Goal: Task Accomplishment & Management: Manage account settings

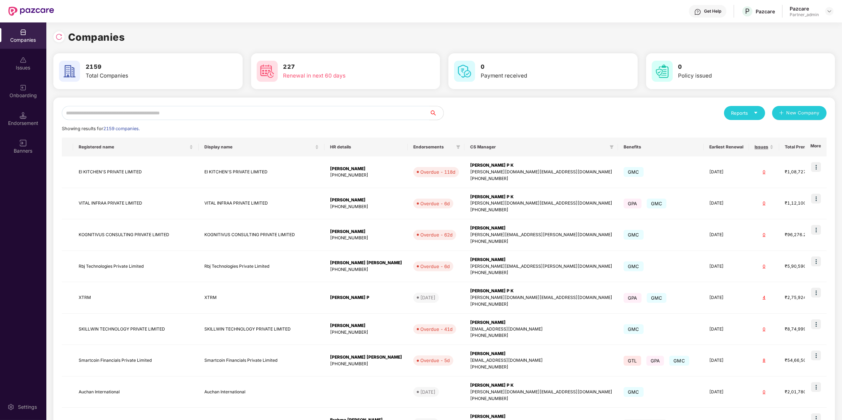
click at [165, 112] on input "text" at bounding box center [246, 113] width 368 height 14
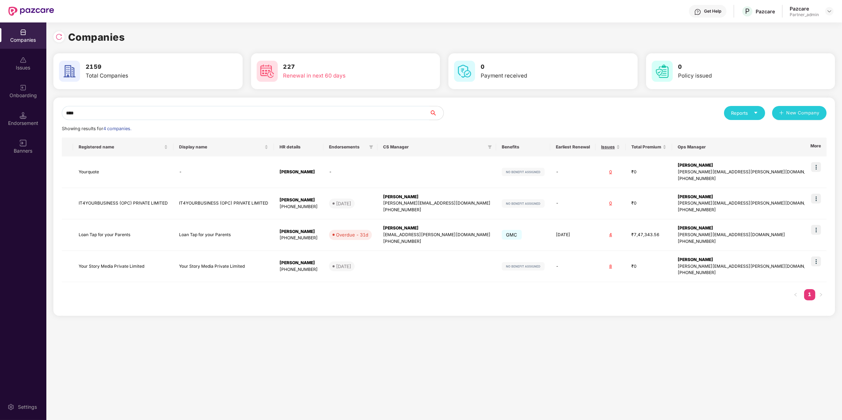
type input "****"
click at [814, 261] on img at bounding box center [816, 262] width 10 height 10
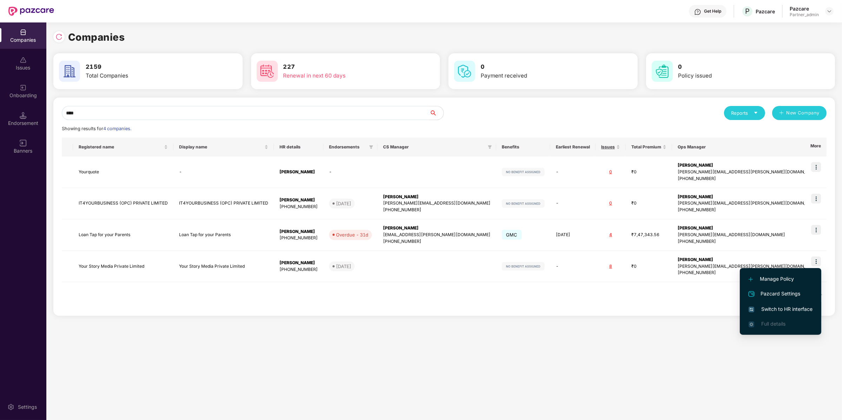
click at [773, 312] on span "Switch to HR interface" at bounding box center [781, 310] width 64 height 8
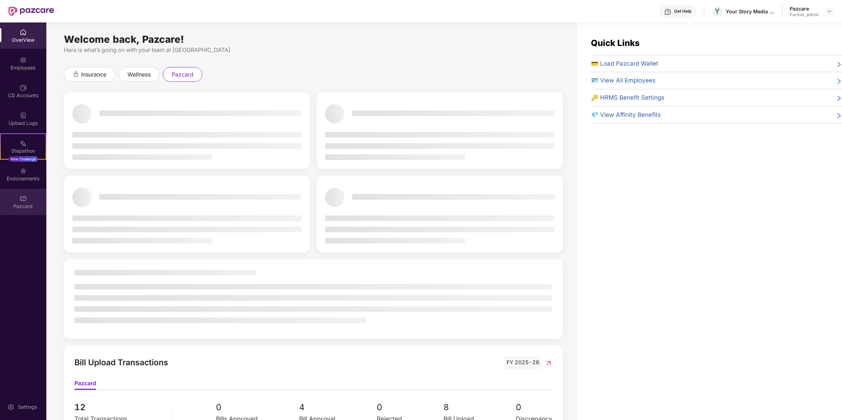
click at [24, 197] on img at bounding box center [23, 198] width 7 height 7
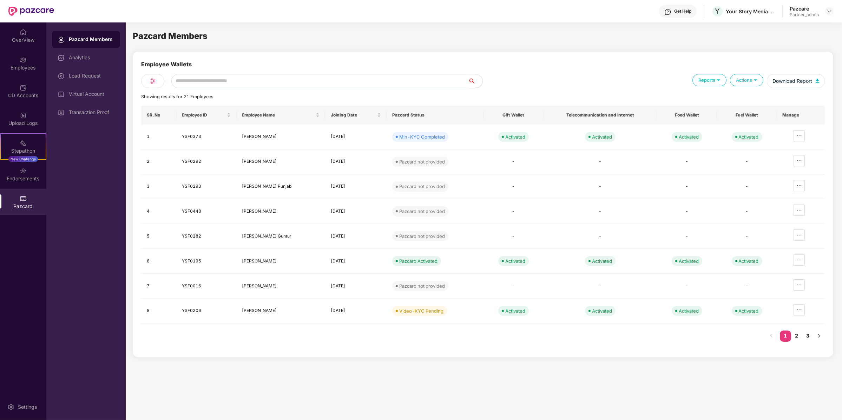
click at [218, 80] on input "text" at bounding box center [319, 81] width 297 height 14
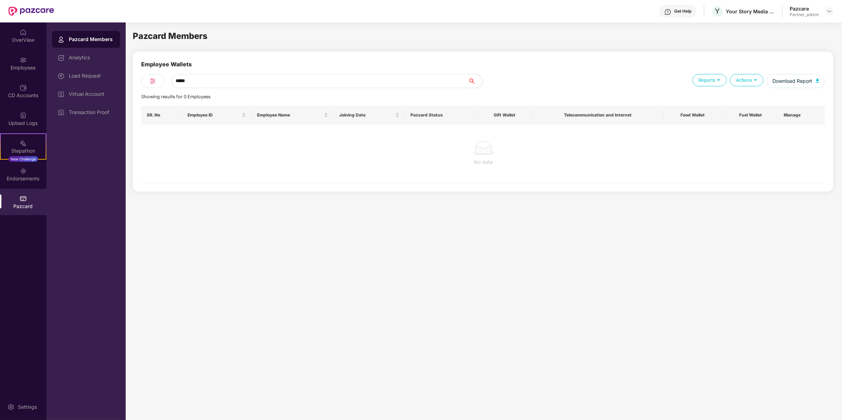
type input "******"
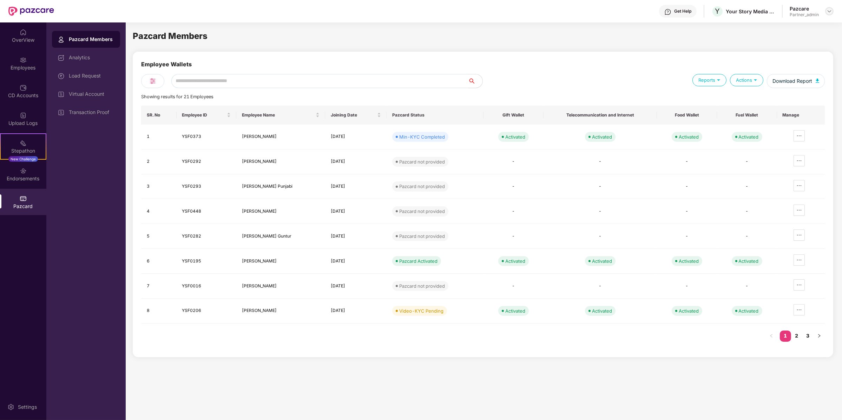
click at [830, 12] on img at bounding box center [830, 11] width 6 height 6
click at [810, 30] on div "Switch to partner view" at bounding box center [796, 27] width 91 height 14
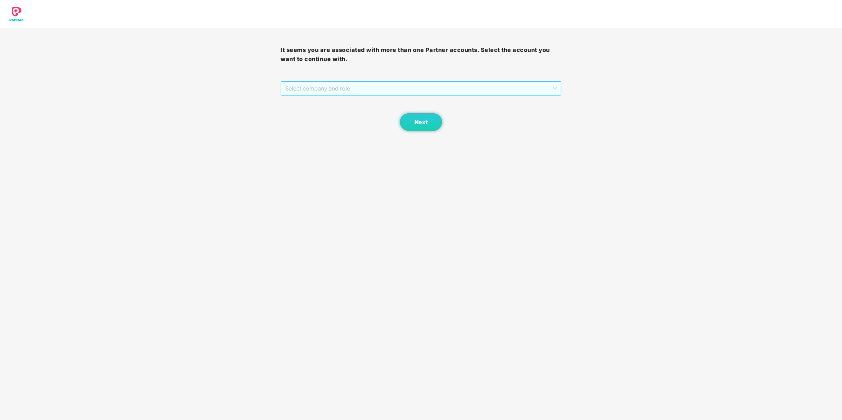
click at [470, 86] on span "Select company and role" at bounding box center [420, 88] width 271 height 13
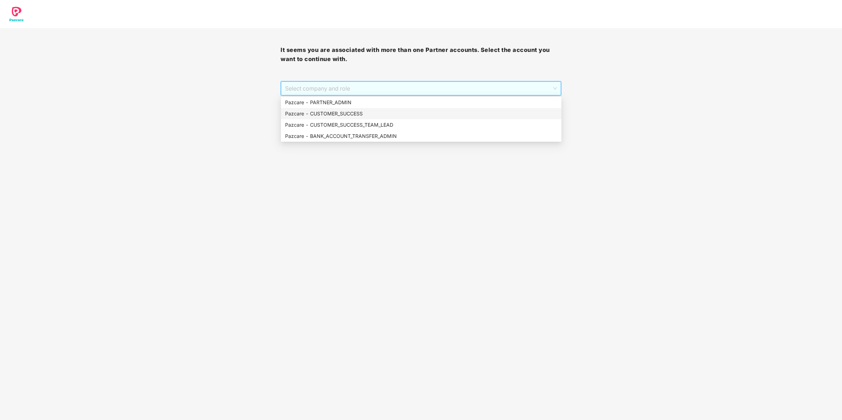
click at [457, 109] on div "Pazcare - CUSTOMER_SUCCESS" at bounding box center [421, 113] width 281 height 11
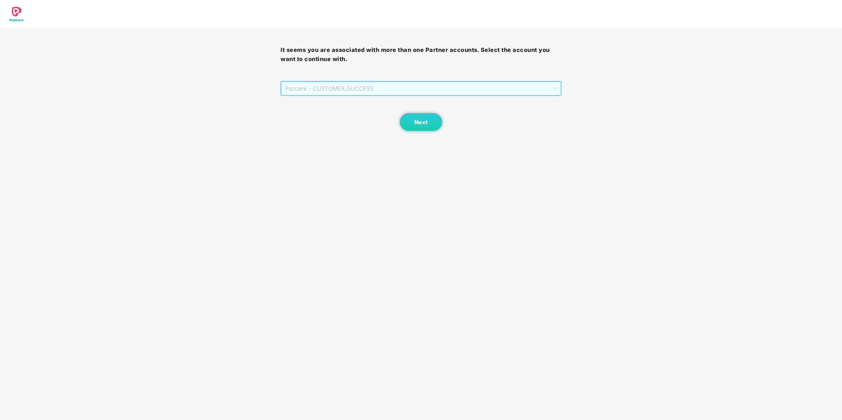
click at [455, 90] on span "Pazcare - CUSTOMER_SUCCESS" at bounding box center [420, 88] width 271 height 13
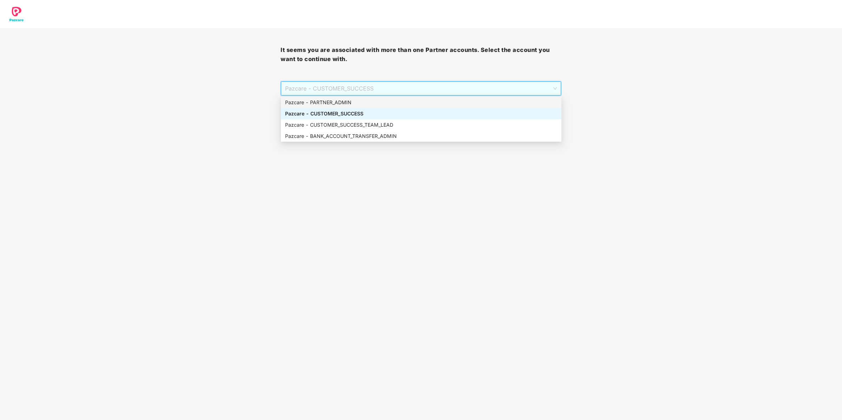
click at [444, 105] on div "Pazcare - PARTNER_ADMIN" at bounding box center [421, 103] width 272 height 8
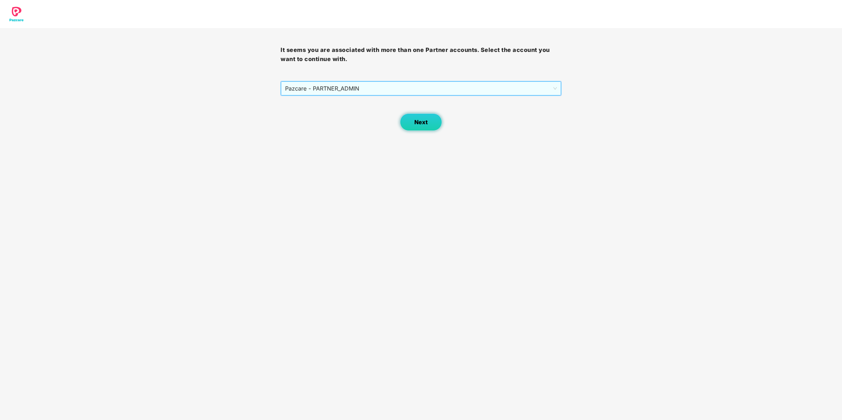
click at [411, 128] on button "Next" at bounding box center [421, 122] width 42 height 18
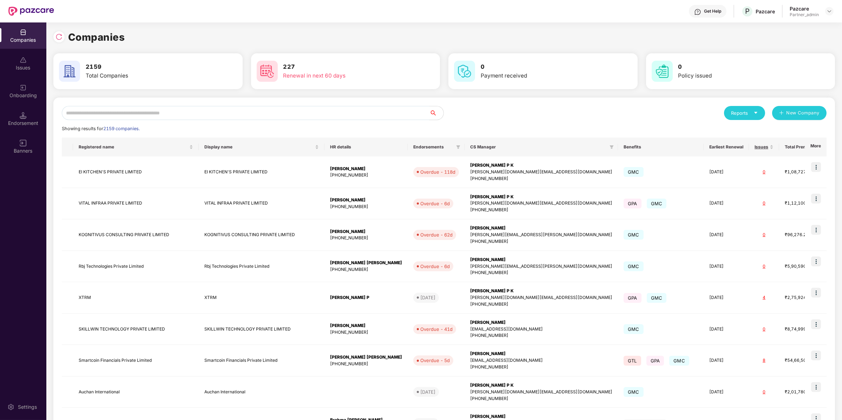
click at [398, 117] on input "text" at bounding box center [246, 113] width 368 height 14
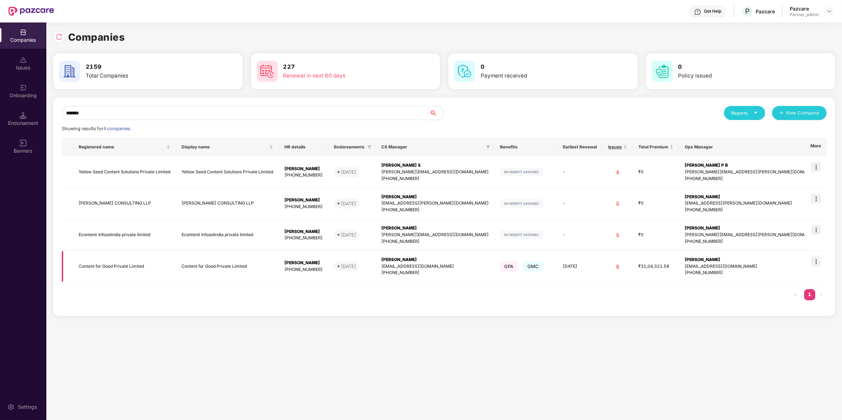
type input "*******"
click at [817, 257] on img at bounding box center [816, 262] width 10 height 10
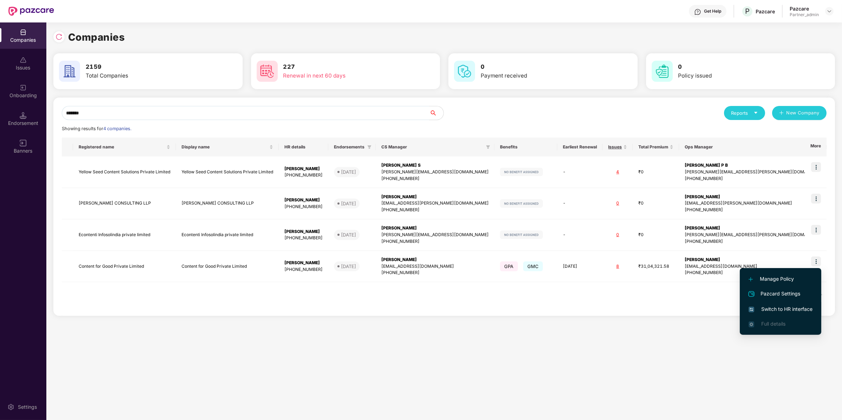
click at [787, 309] on span "Switch to HR interface" at bounding box center [781, 310] width 64 height 8
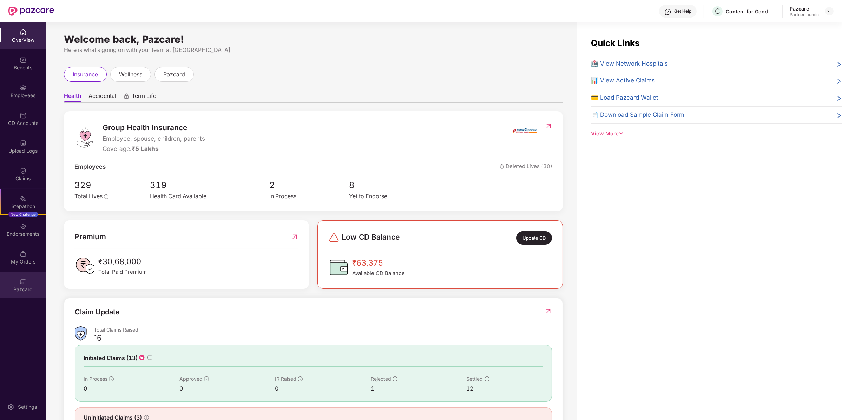
click at [27, 285] on div "Pazcard" at bounding box center [23, 285] width 46 height 26
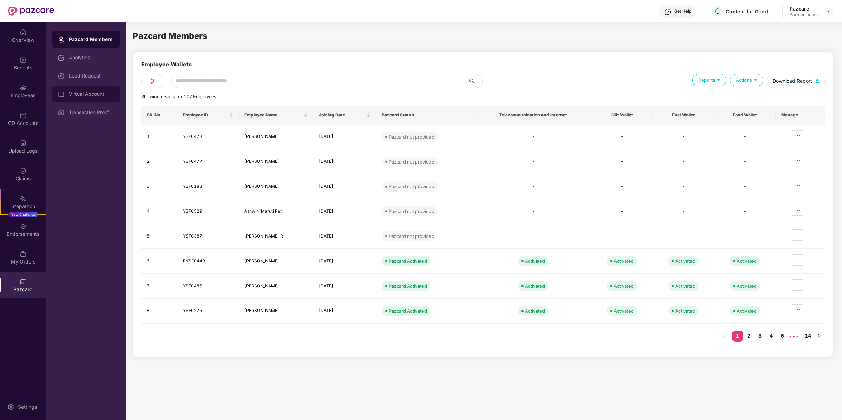
click at [71, 100] on div "Virtual Account" at bounding box center [86, 94] width 68 height 17
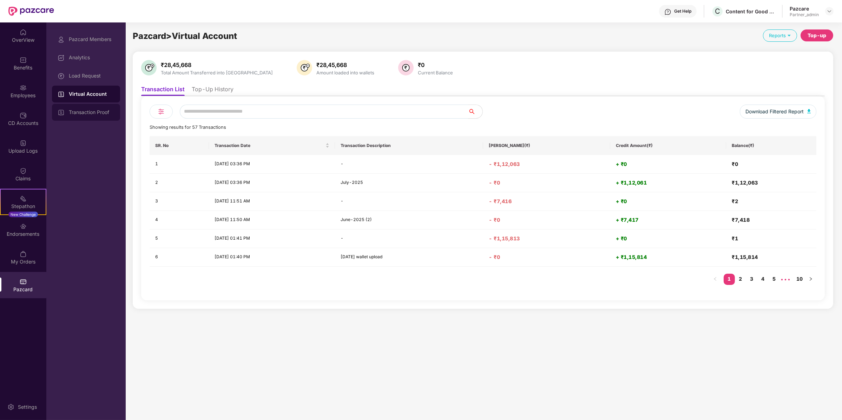
click at [90, 109] on div "Transaction Proof" at bounding box center [86, 112] width 68 height 17
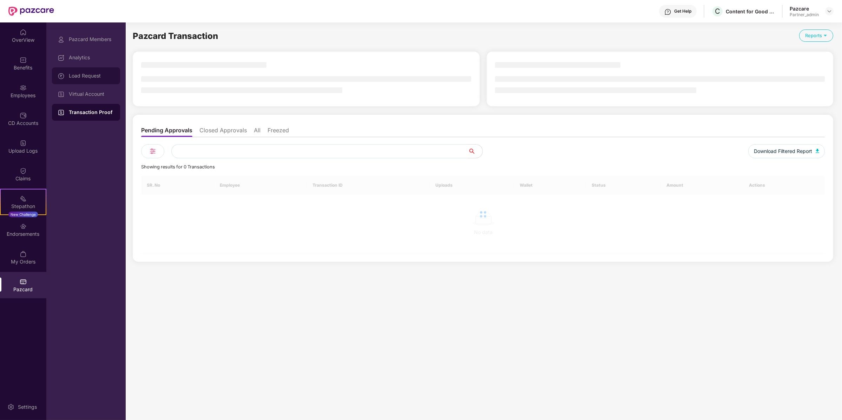
click at [97, 71] on div "Load Request" at bounding box center [86, 75] width 68 height 17
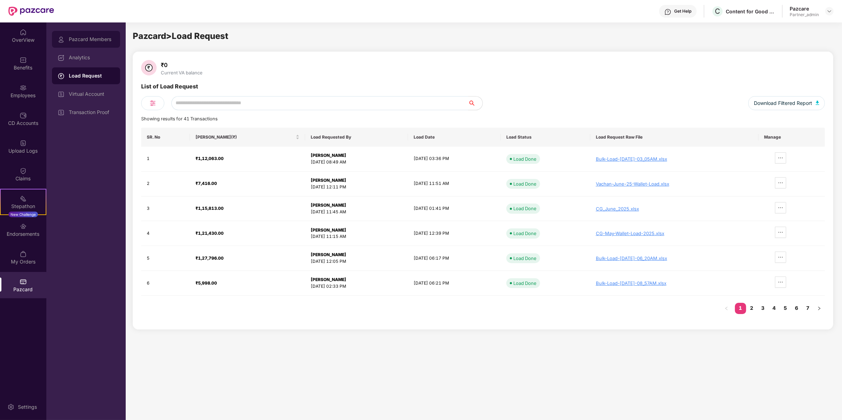
click at [96, 42] on div "Pazcard Members" at bounding box center [86, 39] width 68 height 17
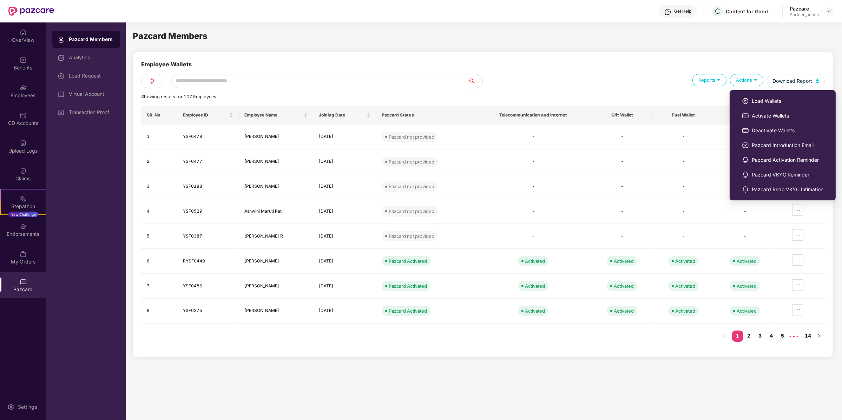
click at [746, 93] on ul "Load Wallets Activate Wallets Deactivate Wallets Pazcard Introduction Email Paz…" at bounding box center [783, 145] width 106 height 110
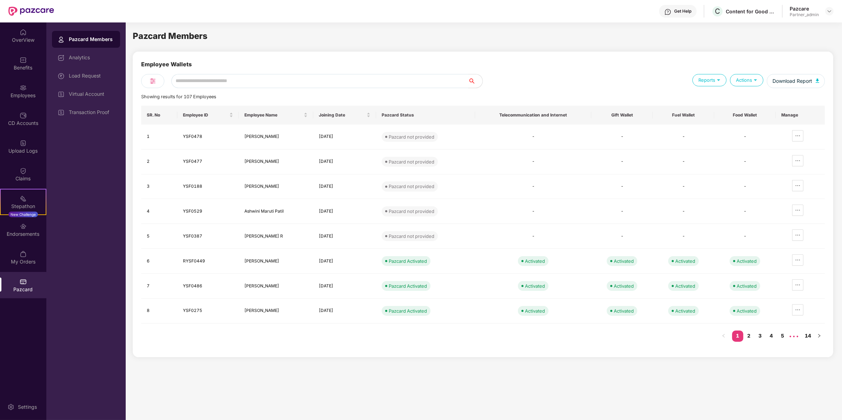
click at [440, 78] on input "text" at bounding box center [319, 81] width 297 height 14
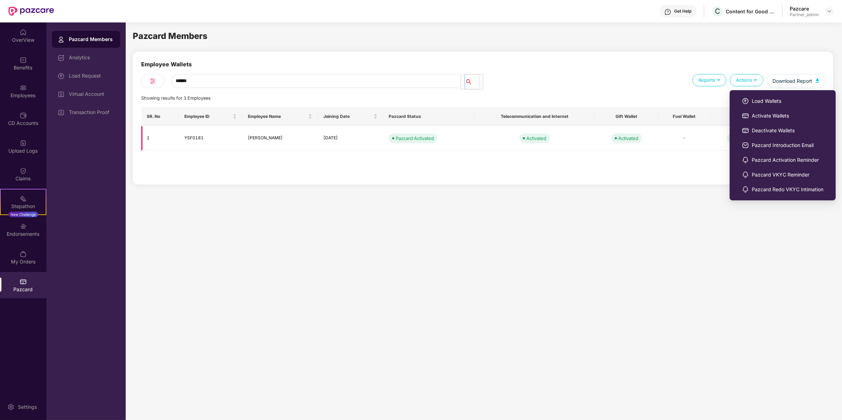
type input "******"
click at [696, 126] on td "-" at bounding box center [684, 138] width 52 height 25
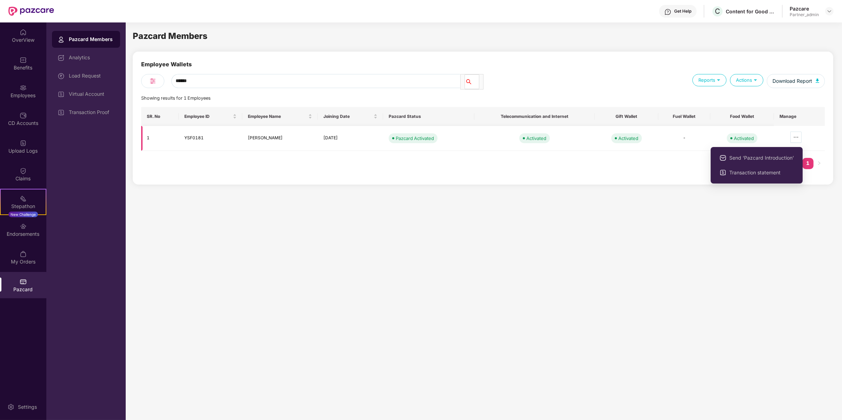
click at [794, 136] on icon "ellipsis" at bounding box center [796, 137] width 6 height 6
click at [772, 166] on li "Transaction statement" at bounding box center [757, 172] width 92 height 15
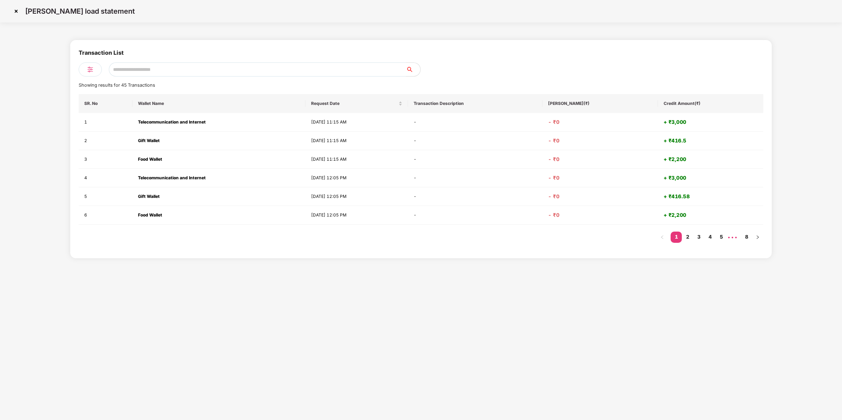
click at [13, 13] on img at bounding box center [16, 11] width 11 height 11
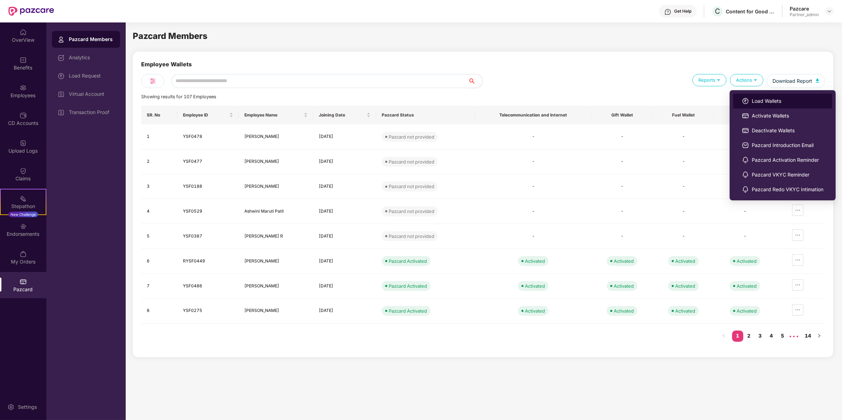
click at [749, 99] on li "Load Wallets" at bounding box center [782, 101] width 99 height 15
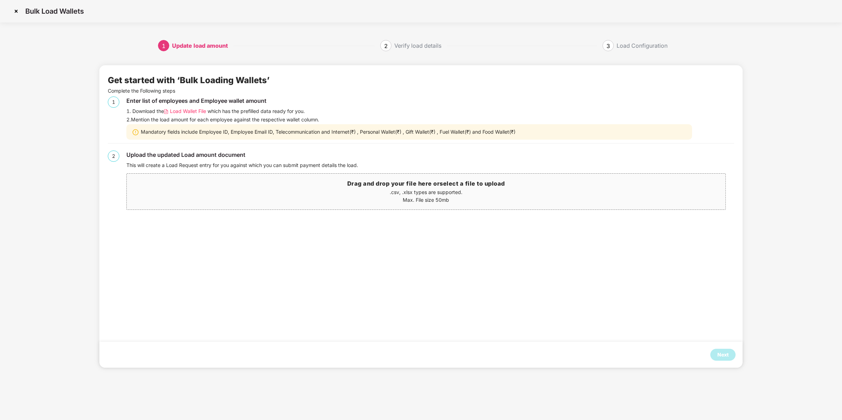
click at [196, 110] on span "Load Wallet File" at bounding box center [188, 111] width 36 height 8
click at [723, 348] on div "Next" at bounding box center [420, 355] width 643 height 26
click at [723, 355] on div "Next" at bounding box center [722, 355] width 11 height 8
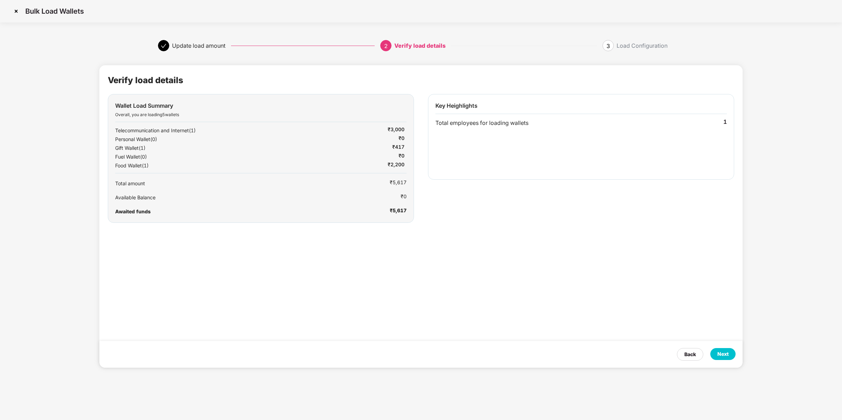
click at [723, 355] on div "Next" at bounding box center [722, 354] width 11 height 8
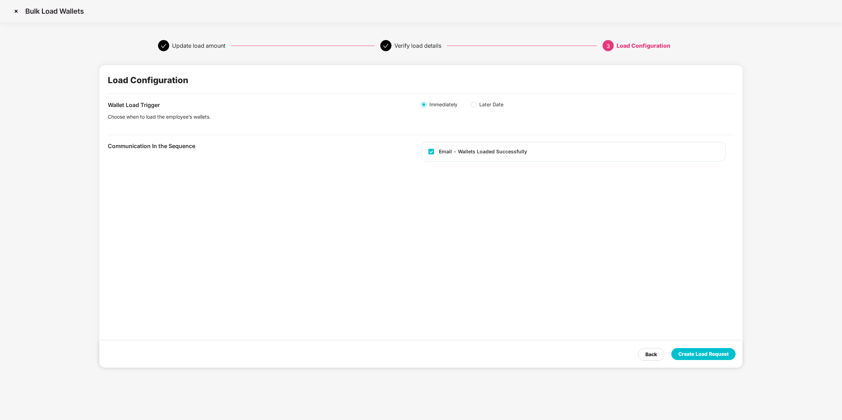
click at [723, 355] on div "Create Load Request" at bounding box center [703, 354] width 50 height 8
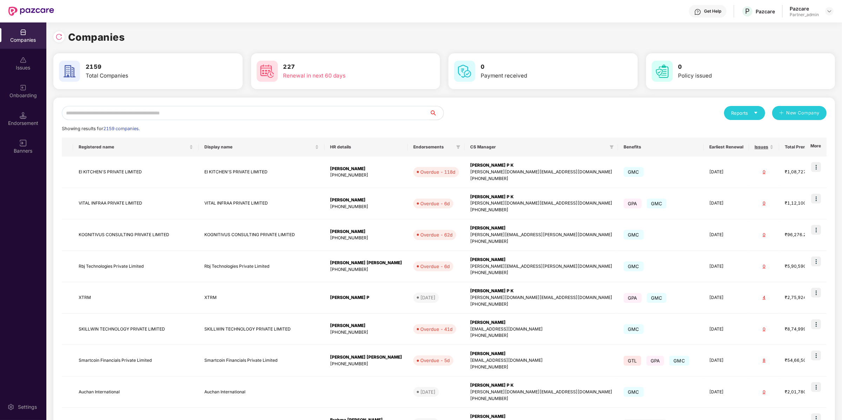
click at [107, 112] on input "text" at bounding box center [246, 113] width 368 height 14
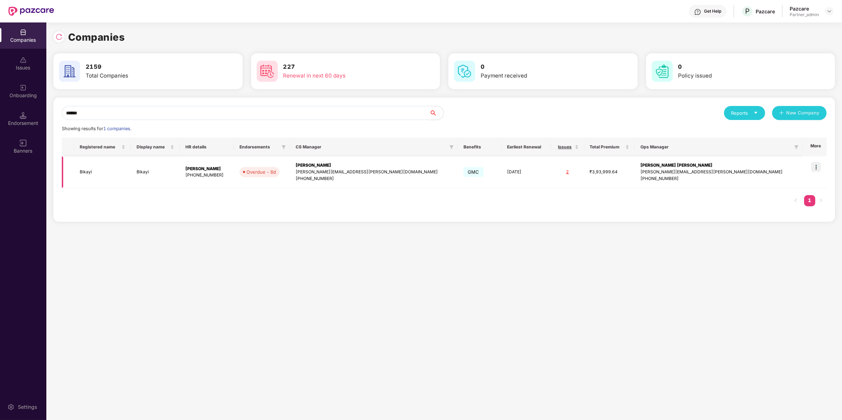
type input "******"
click at [819, 166] on img at bounding box center [816, 167] width 10 height 10
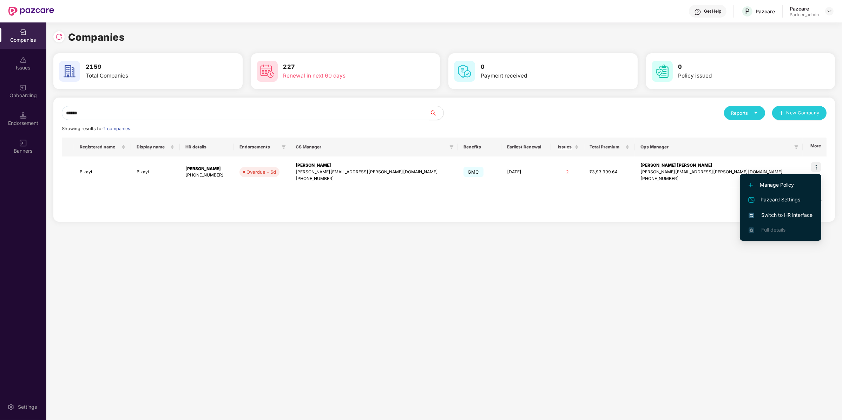
click at [776, 218] on span "Switch to HR interface" at bounding box center [781, 215] width 64 height 8
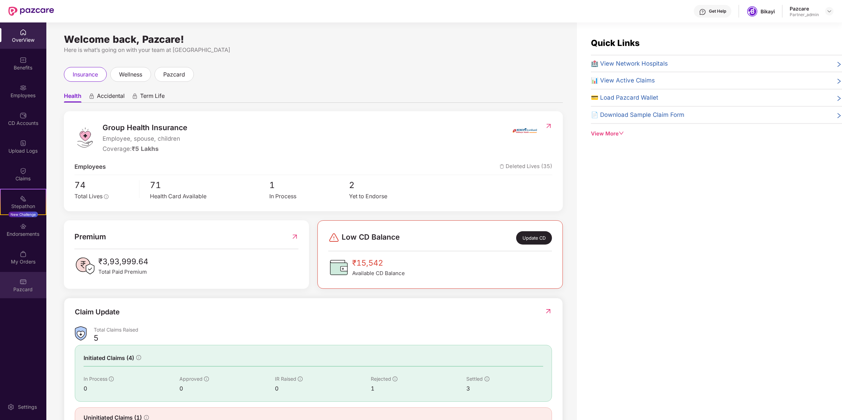
click at [27, 296] on div "Pazcard" at bounding box center [23, 285] width 46 height 26
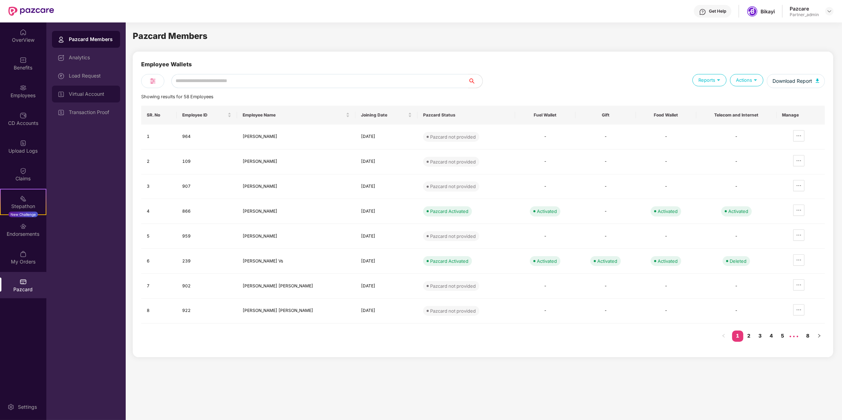
click at [101, 94] on div "Virtual Account" at bounding box center [92, 94] width 46 height 6
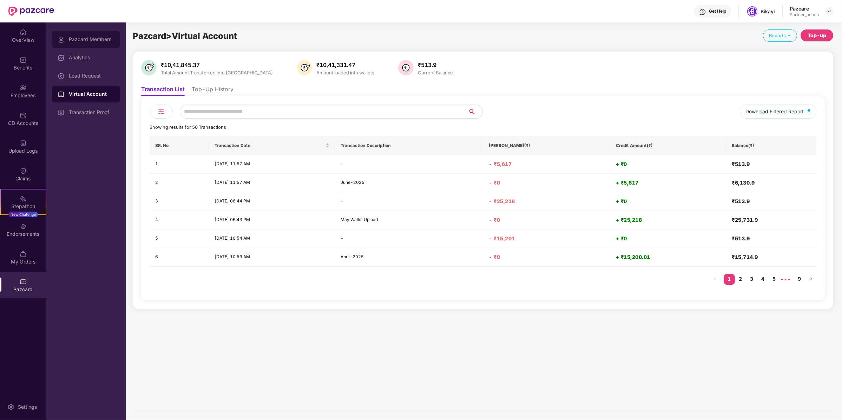
click at [100, 36] on div "Pazcard Members" at bounding box center [86, 39] width 68 height 17
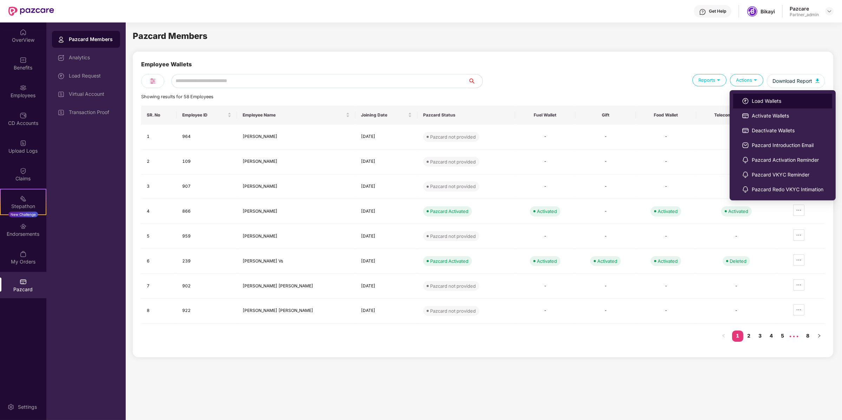
click at [759, 104] on span "Load Wallets" at bounding box center [788, 101] width 72 height 8
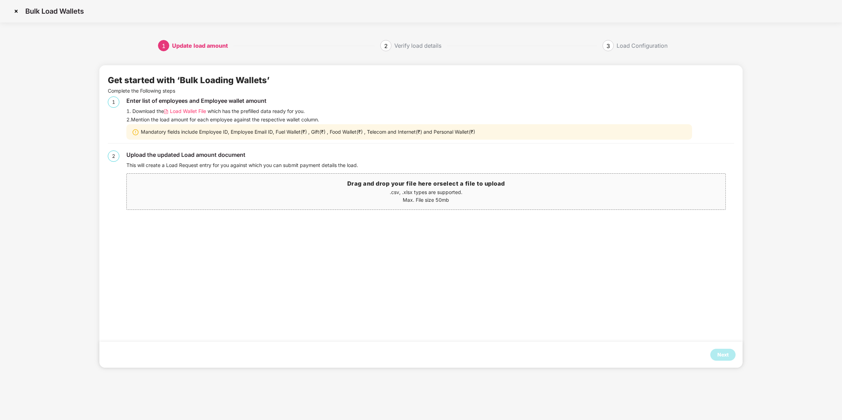
click at [182, 114] on span "Load Wallet File" at bounding box center [188, 111] width 36 height 8
click at [716, 352] on div "Next" at bounding box center [722, 355] width 25 height 12
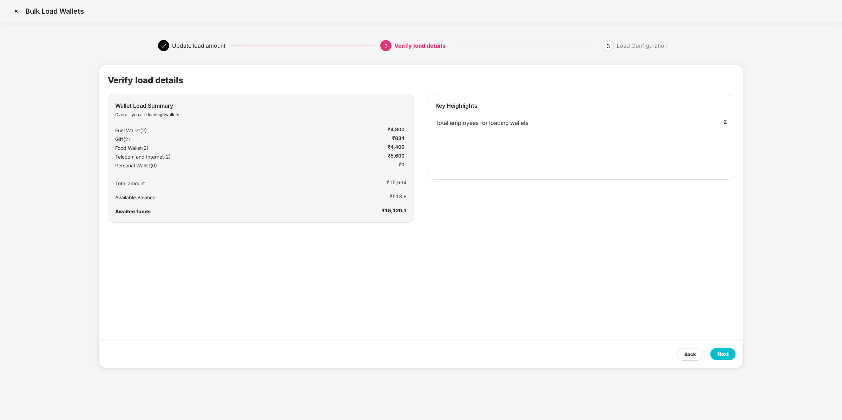
click at [716, 352] on div "Next" at bounding box center [722, 354] width 25 height 12
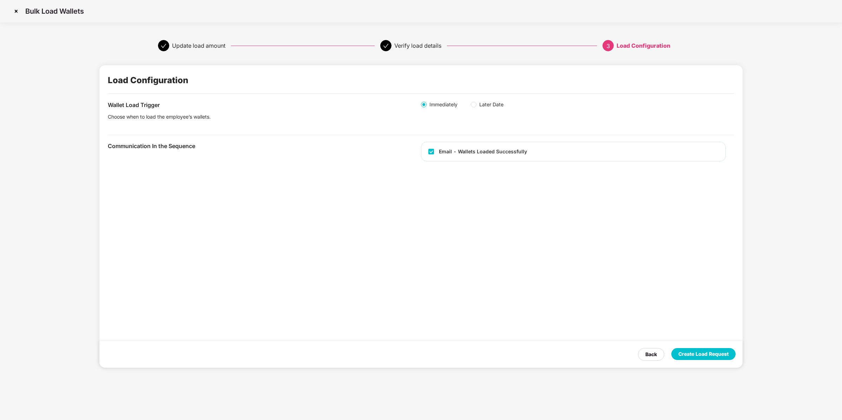
click at [716, 352] on div "Create Load Request" at bounding box center [703, 354] width 50 height 8
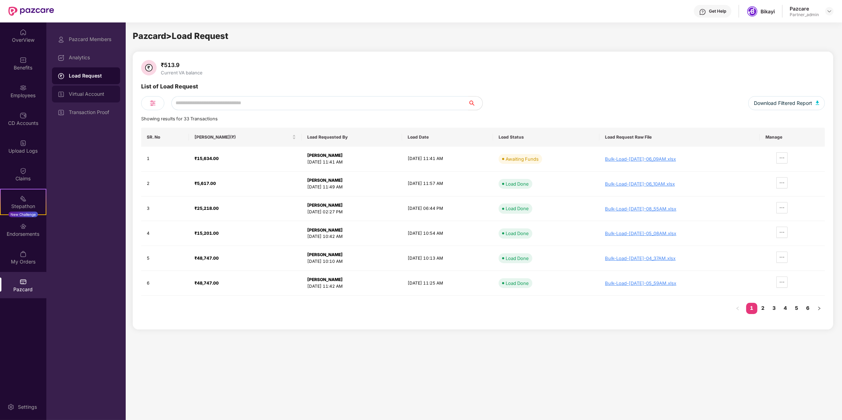
click at [91, 91] on div "Virtual Account" at bounding box center [86, 94] width 68 height 17
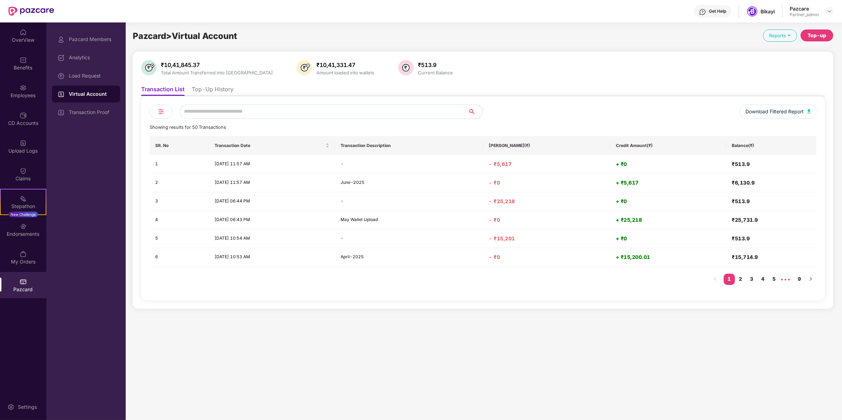
click at [203, 92] on li "Top-Up History" at bounding box center [213, 91] width 42 height 10
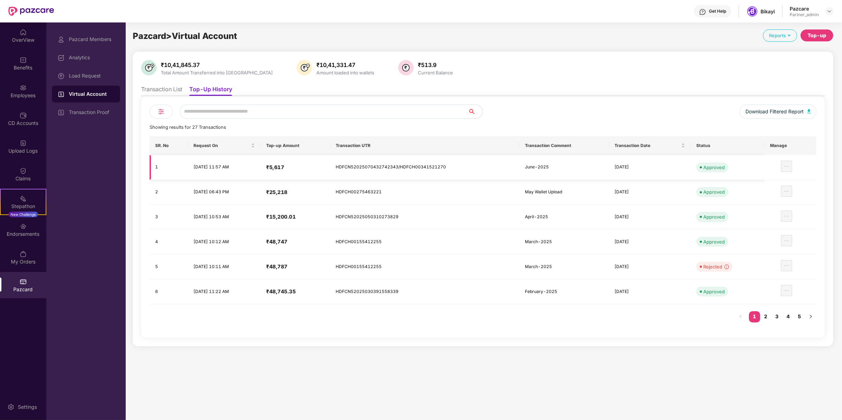
click at [361, 169] on td "HDFCN52025070432742343/HDFCH00341521270" at bounding box center [424, 167] width 189 height 25
copy td "HDFCN52025070432742343"
click at [426, 168] on td "HDFCN52025070432742343/HDFCH00341521270" at bounding box center [424, 167] width 189 height 25
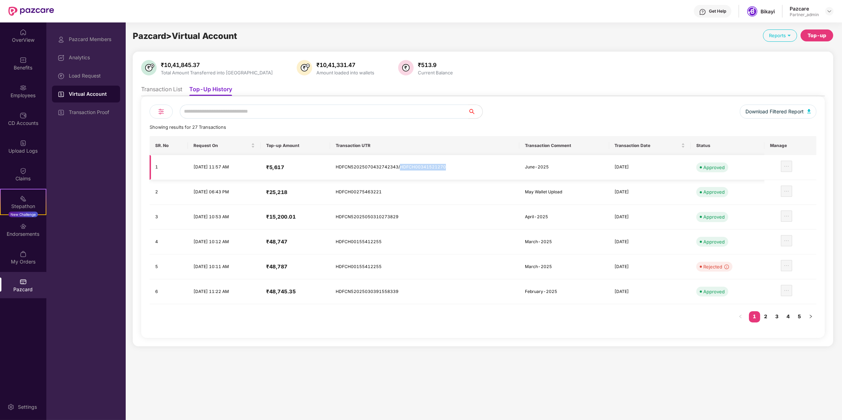
copy td "HDFCH00341521270"
click at [823, 34] on div "Top-up" at bounding box center [817, 36] width 19 height 8
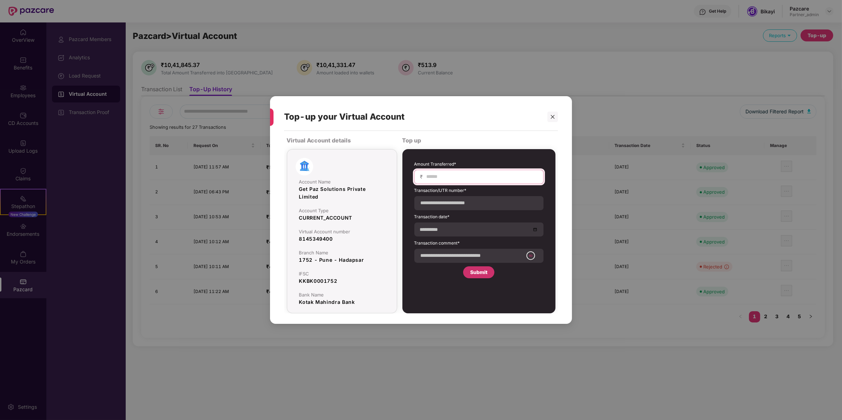
click at [439, 174] on input at bounding box center [482, 176] width 112 height 7
type input "********"
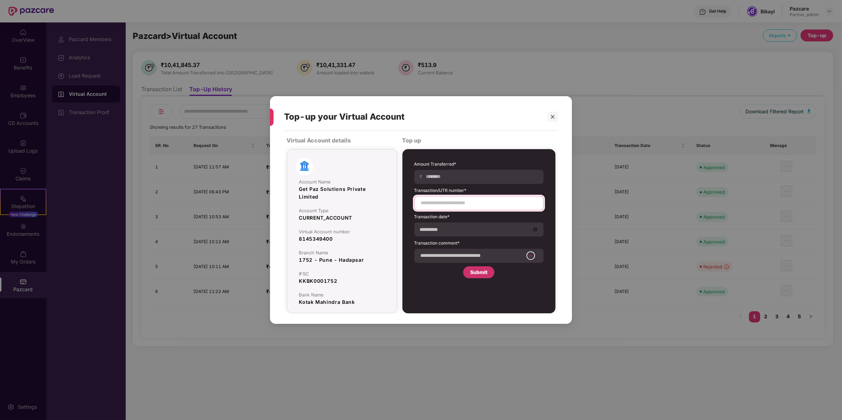
click at [481, 203] on input at bounding box center [478, 202] width 117 height 7
paste input "**********"
paste input
type input "**********"
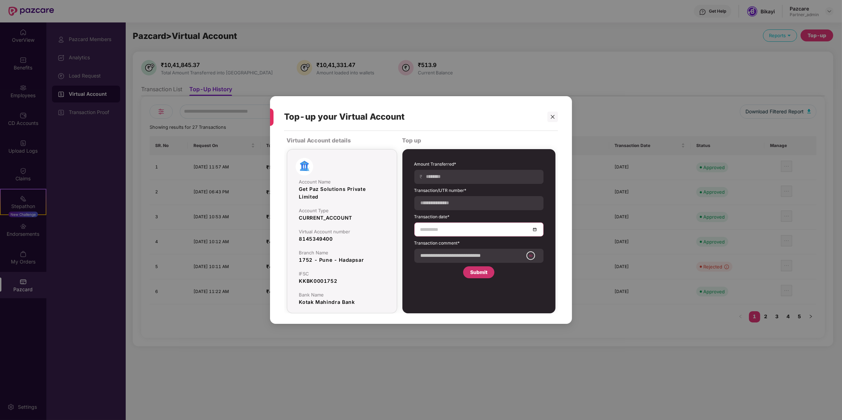
click at [449, 226] on input at bounding box center [475, 230] width 110 height 8
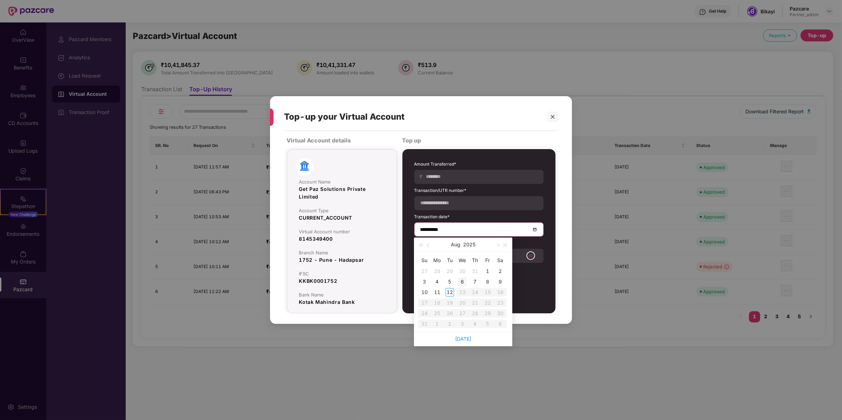
type input "**********"
click at [497, 273] on div "2" at bounding box center [500, 271] width 8 height 8
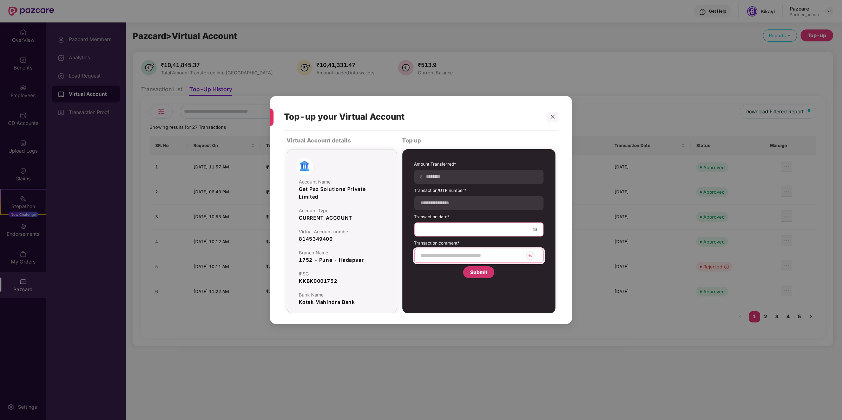
click at [467, 257] on input at bounding box center [471, 255] width 103 height 7
type input "*********"
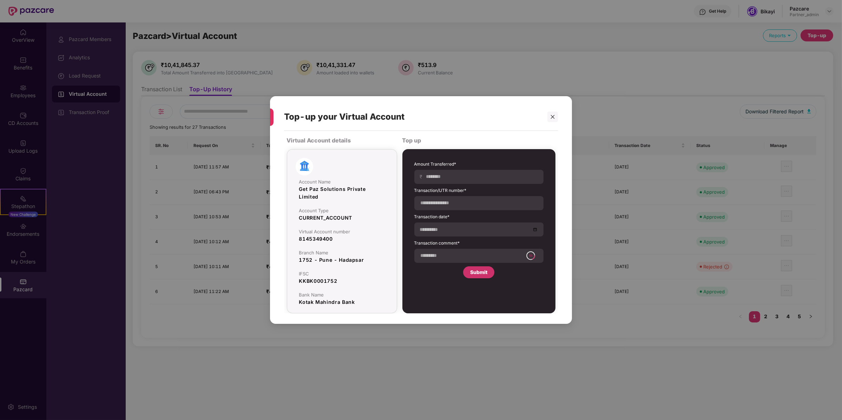
click at [468, 270] on div "Submit" at bounding box center [478, 273] width 31 height 12
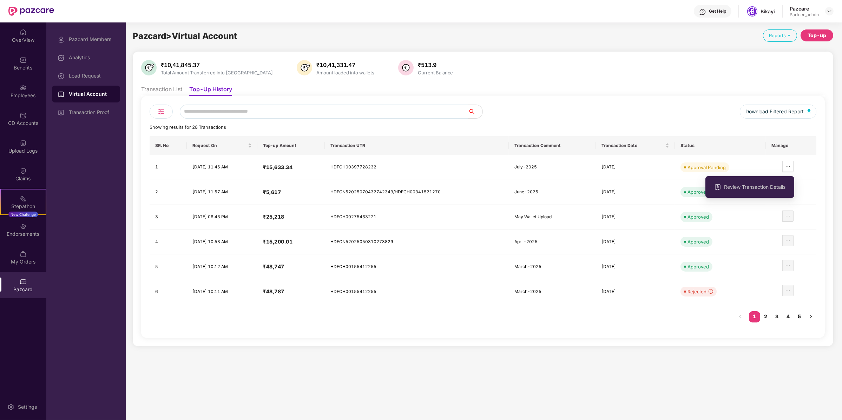
click at [781, 175] on div "Review Transaction Details" at bounding box center [750, 187] width 89 height 29
click at [793, 166] on span "ellipsis" at bounding box center [788, 167] width 11 height 6
click at [772, 185] on span "Review Transaction Details" at bounding box center [754, 187] width 61 height 8
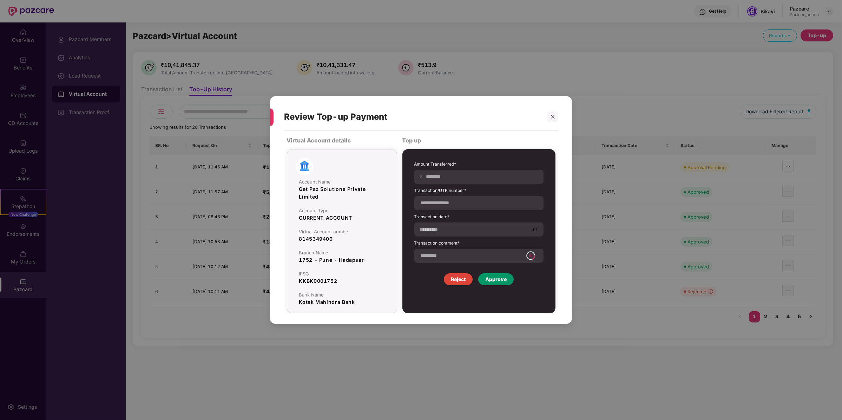
click at [493, 280] on div "Approve" at bounding box center [495, 280] width 21 height 8
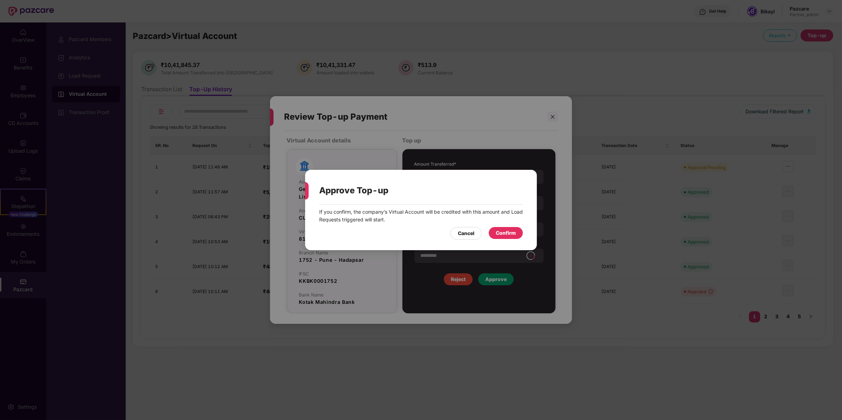
click at [509, 236] on div "Confirm" at bounding box center [506, 233] width 20 height 8
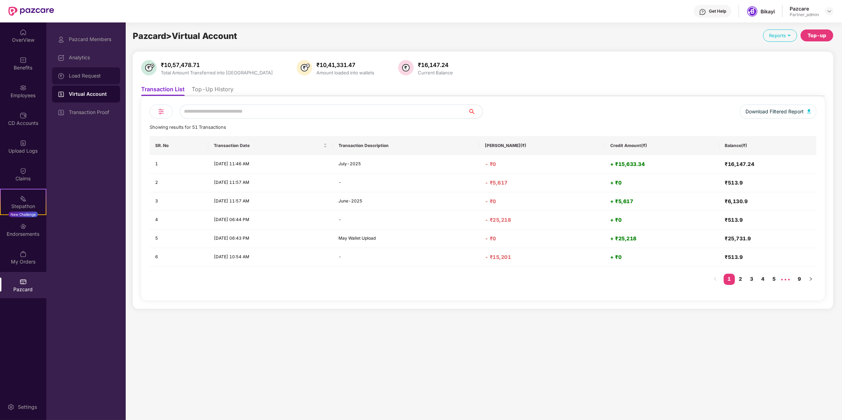
click at [93, 77] on div "Load Request" at bounding box center [92, 76] width 46 height 6
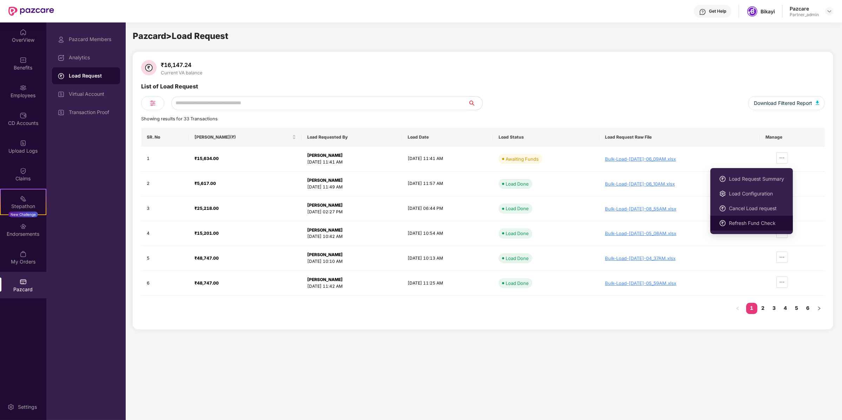
click at [761, 221] on span "Refresh Fund Check" at bounding box center [756, 223] width 55 height 8
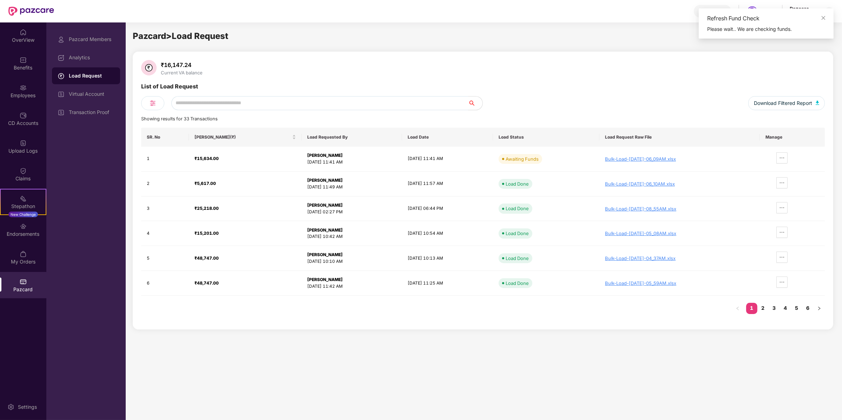
click at [547, 99] on div "Download Filtered Report" at bounding box center [654, 103] width 342 height 14
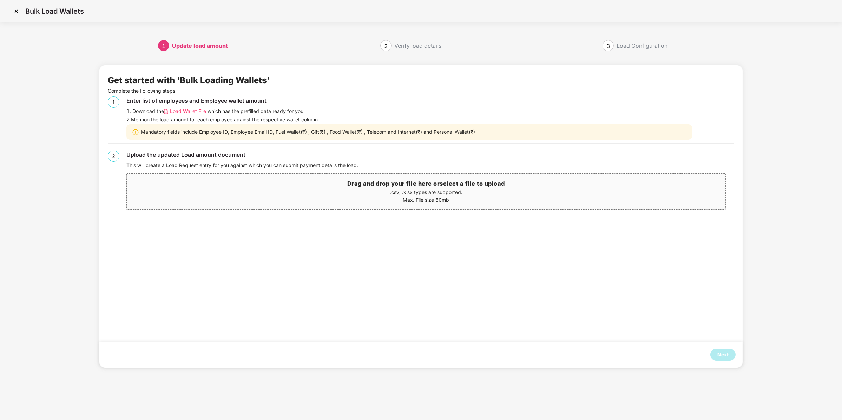
click at [17, 12] on img at bounding box center [16, 11] width 11 height 11
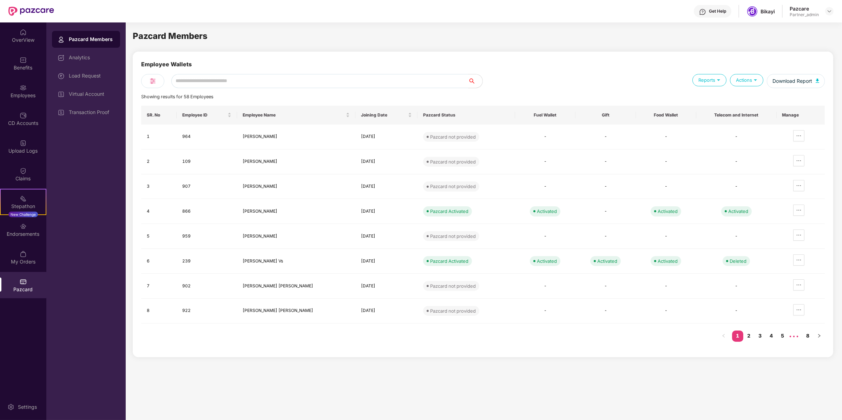
click at [109, 80] on div "Load Request" at bounding box center [86, 75] width 68 height 17
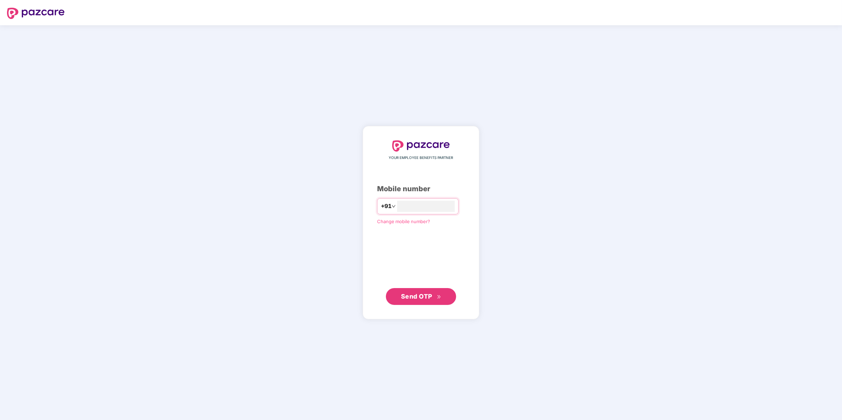
type input "**********"
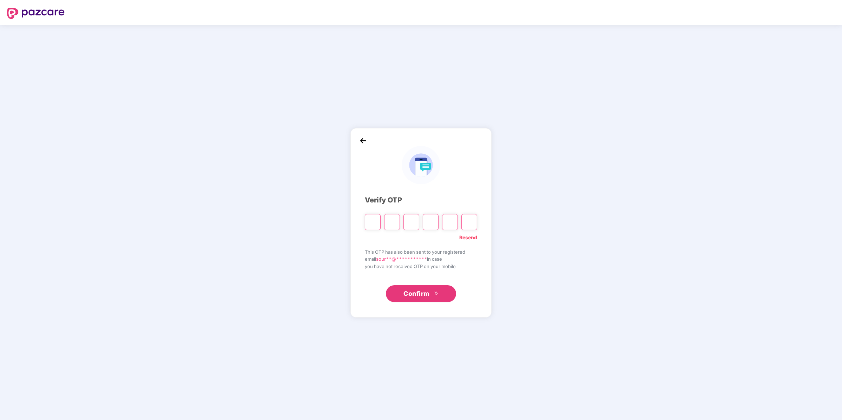
paste input "*"
type input "*"
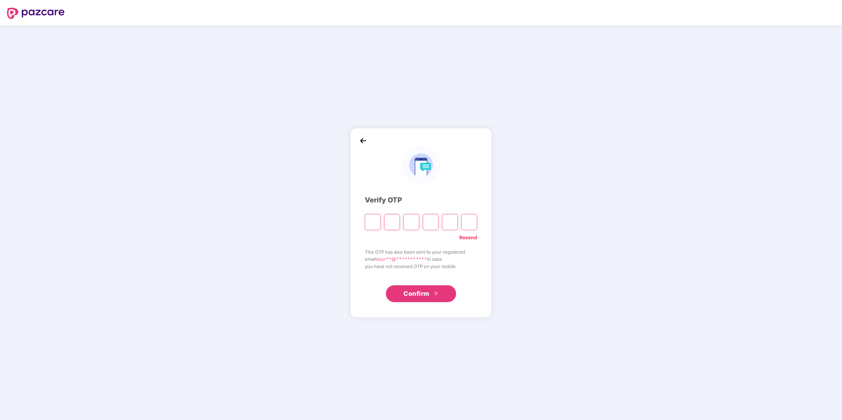
type input "*"
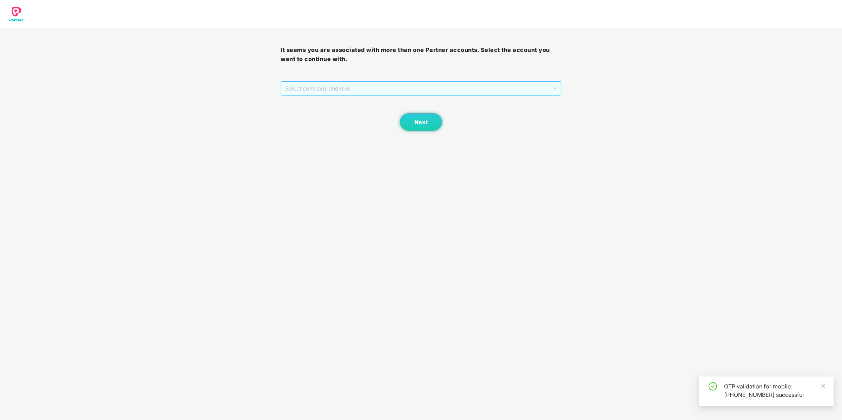
click at [360, 93] on span "Select company and role" at bounding box center [420, 88] width 271 height 13
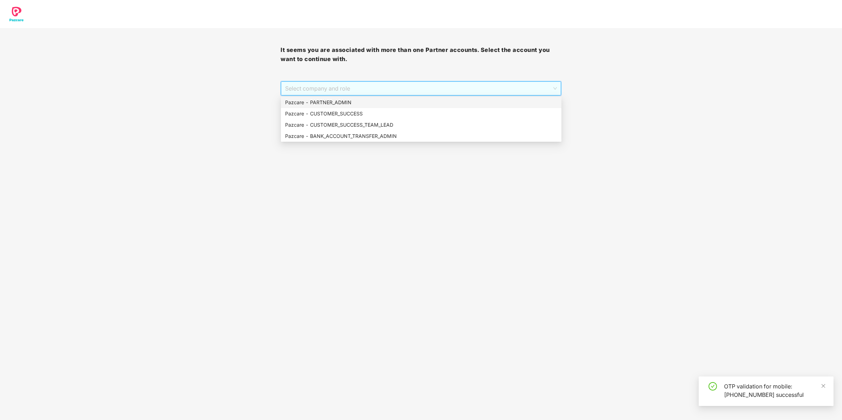
click at [347, 100] on div "Pazcare - PARTNER_ADMIN" at bounding box center [421, 103] width 272 height 8
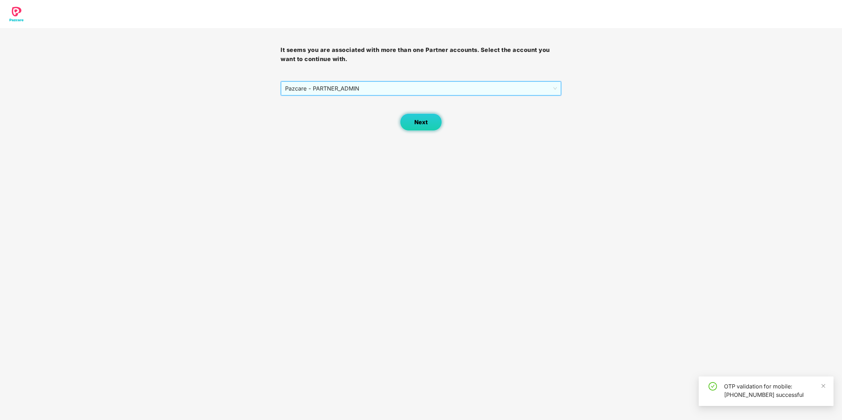
click at [430, 117] on button "Next" at bounding box center [421, 122] width 42 height 18
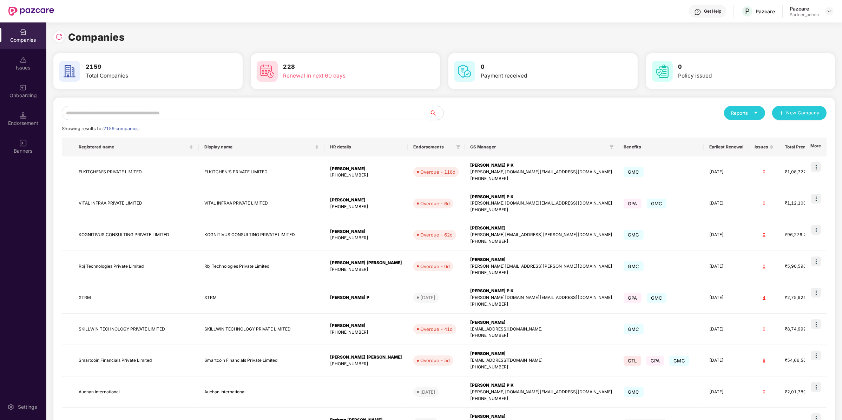
click at [354, 106] on input "text" at bounding box center [246, 113] width 368 height 14
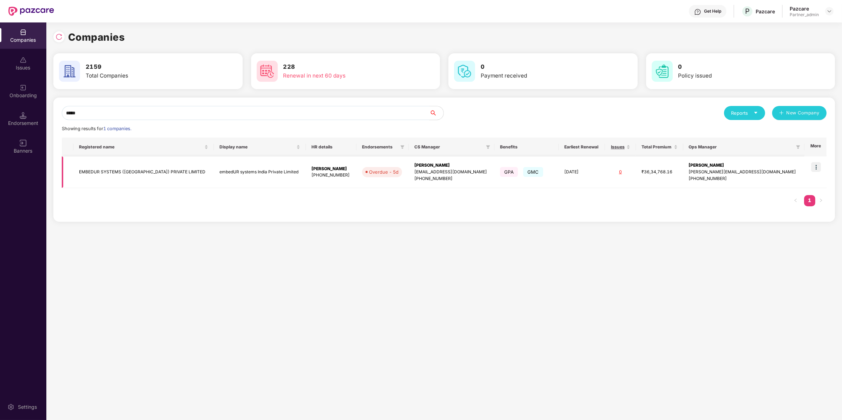
type input "*****"
click at [815, 169] on img at bounding box center [816, 167] width 10 height 10
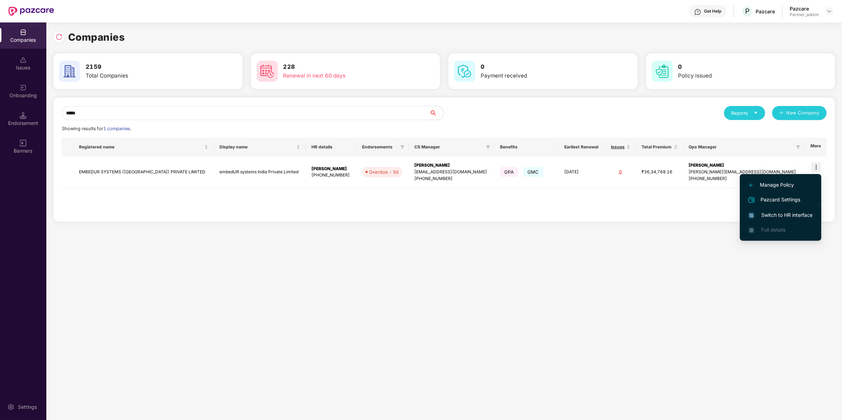
click at [777, 219] on li "Switch to HR interface" at bounding box center [780, 215] width 81 height 15
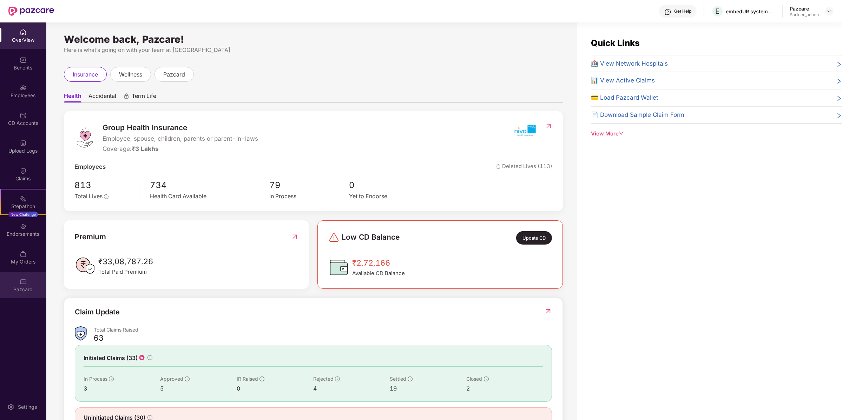
click at [24, 278] on img at bounding box center [23, 281] width 7 height 7
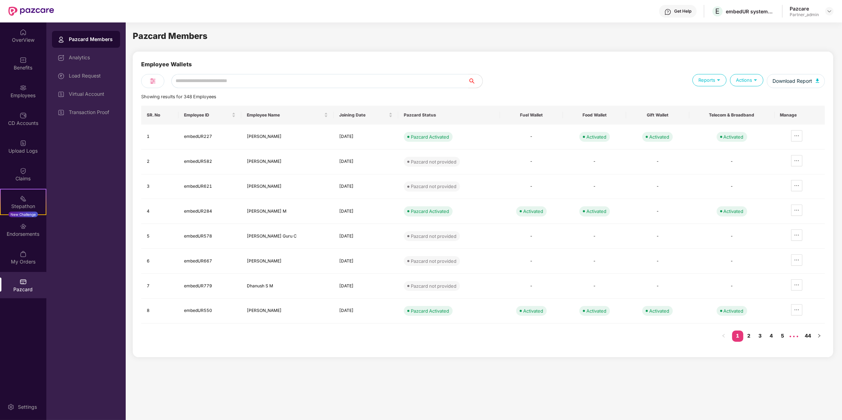
click at [214, 82] on input "text" at bounding box center [319, 81] width 297 height 14
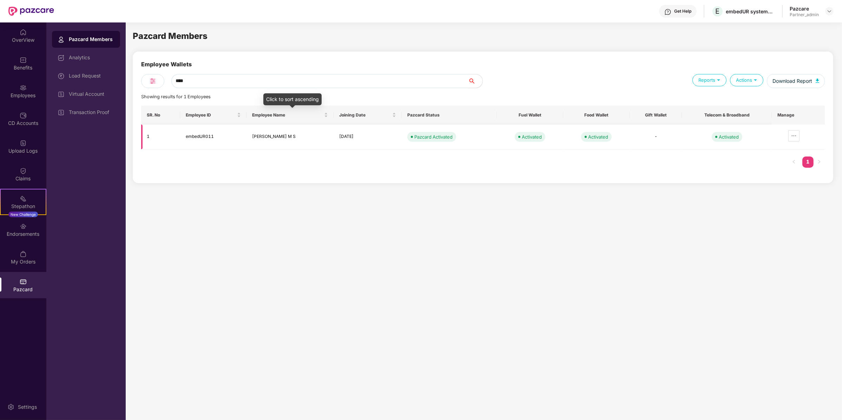
type input "****"
click at [192, 130] on td "embedUR011" at bounding box center [213, 137] width 66 height 25
copy td "embedUR011"
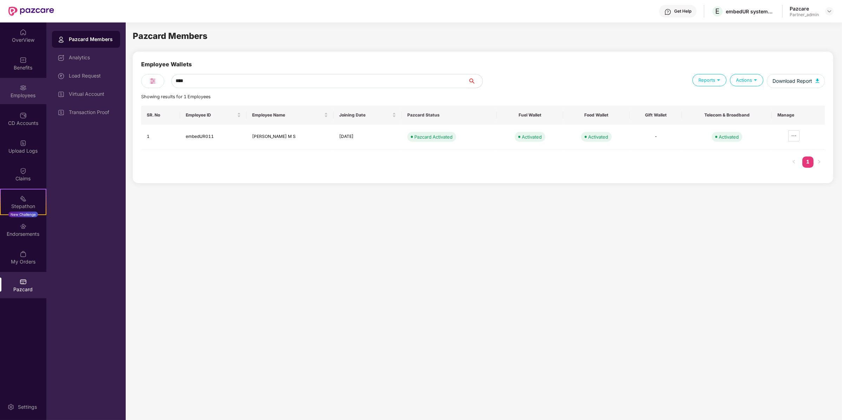
click at [23, 95] on div "Employees" at bounding box center [23, 95] width 46 height 7
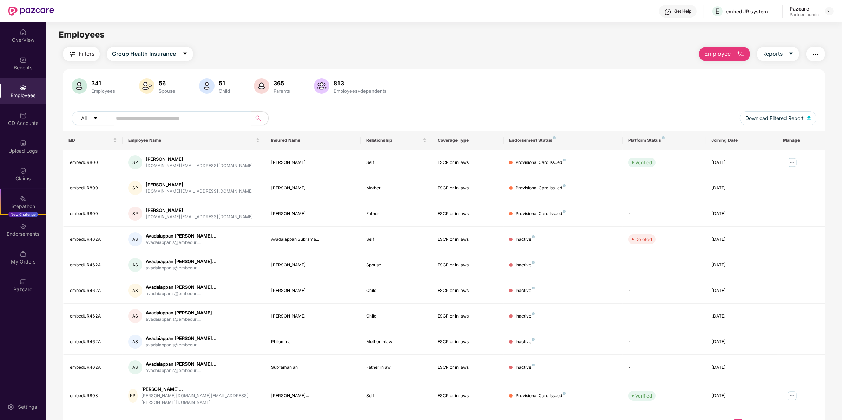
click at [151, 119] on input "text" at bounding box center [179, 118] width 126 height 11
paste input "**********"
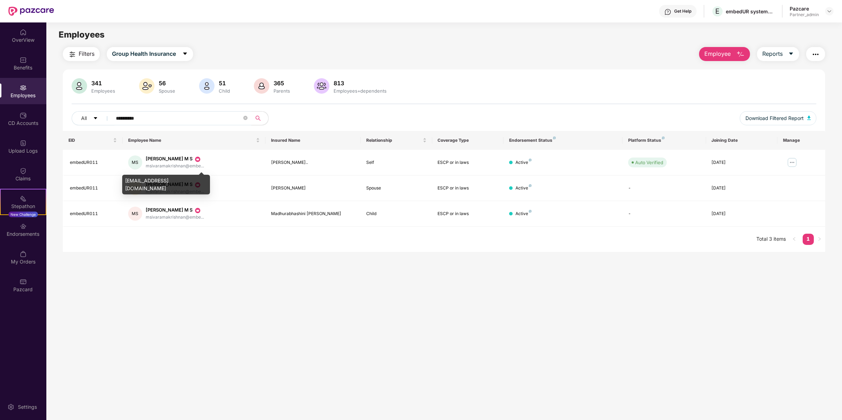
type input "**********"
click at [152, 179] on div "msivaramakrishnan@embedur.com" at bounding box center [166, 185] width 88 height 20
copy div "msivaramakrishnan@embedur.com"
